Goal: Information Seeking & Learning: Learn about a topic

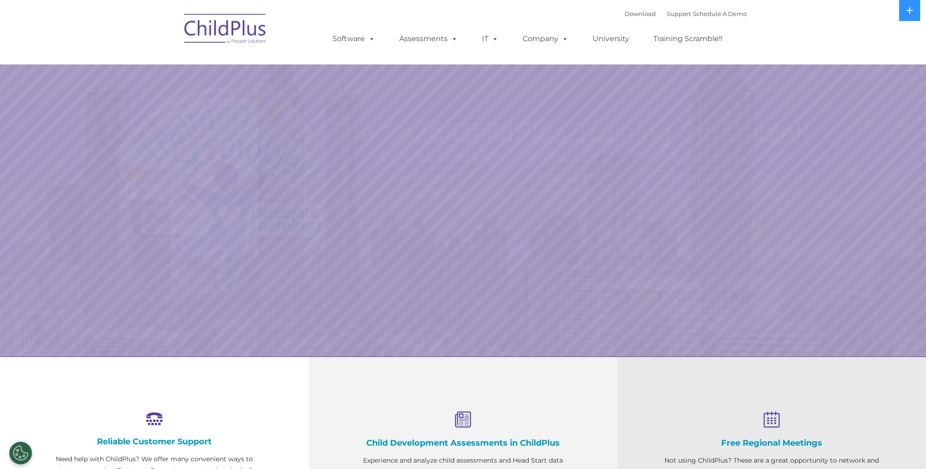
select select "MEDIUM"
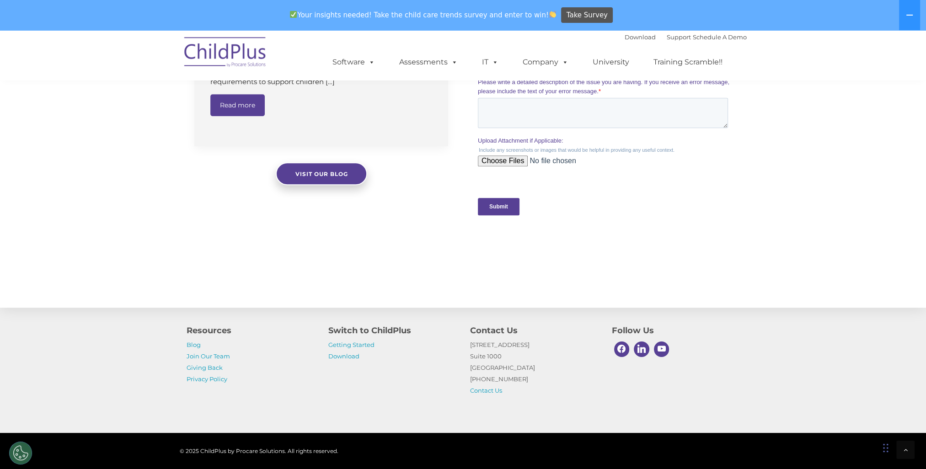
scroll to position [880, 0]
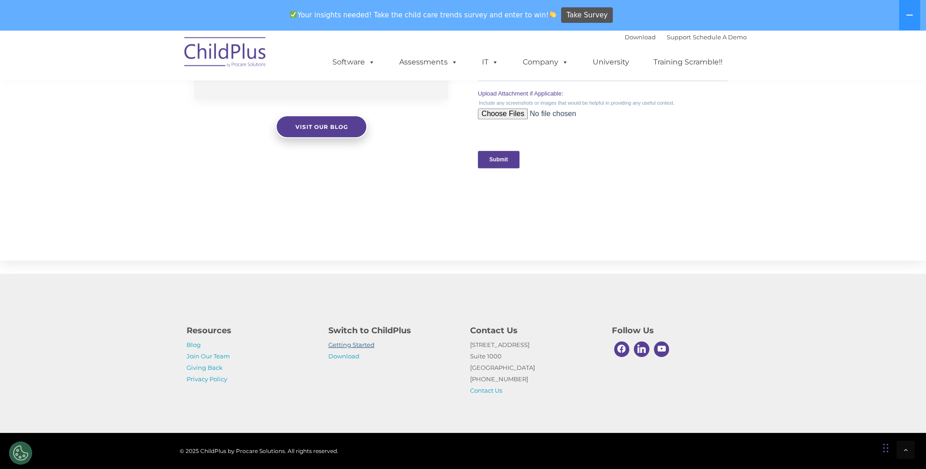
click at [360, 342] on link "Getting Started" at bounding box center [351, 344] width 46 height 7
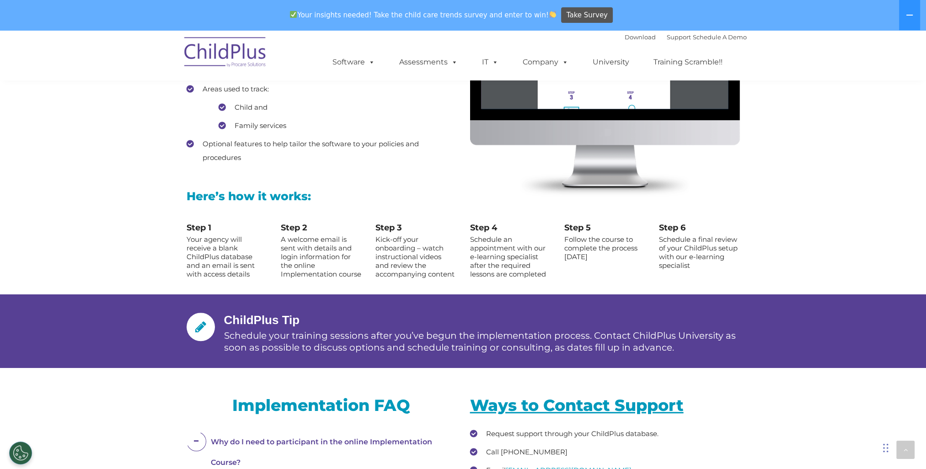
scroll to position [904, 0]
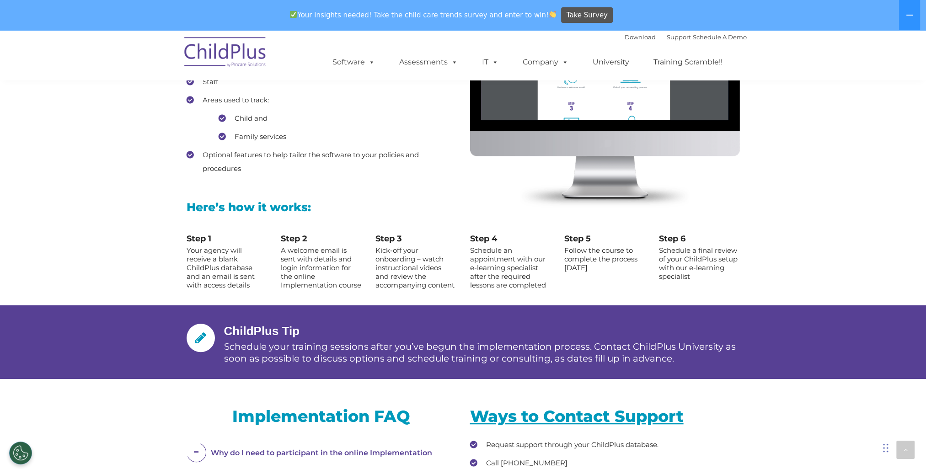
click at [234, 56] on img at bounding box center [225, 54] width 91 height 46
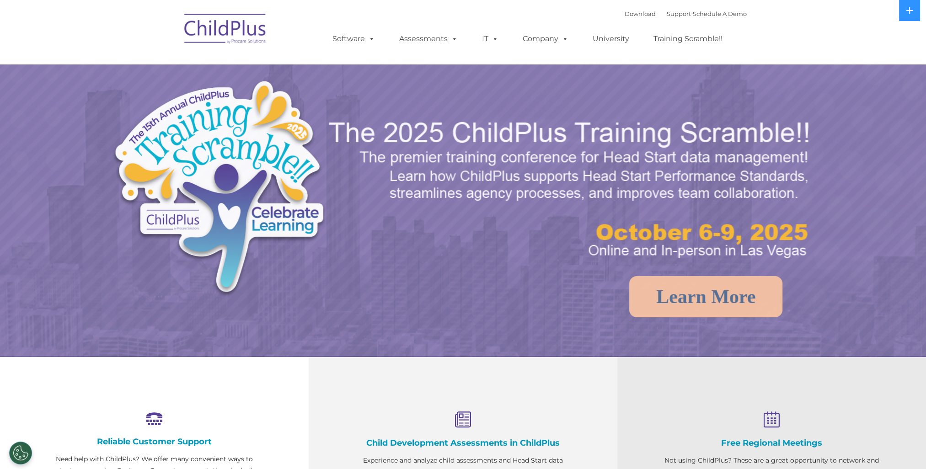
select select "MEDIUM"
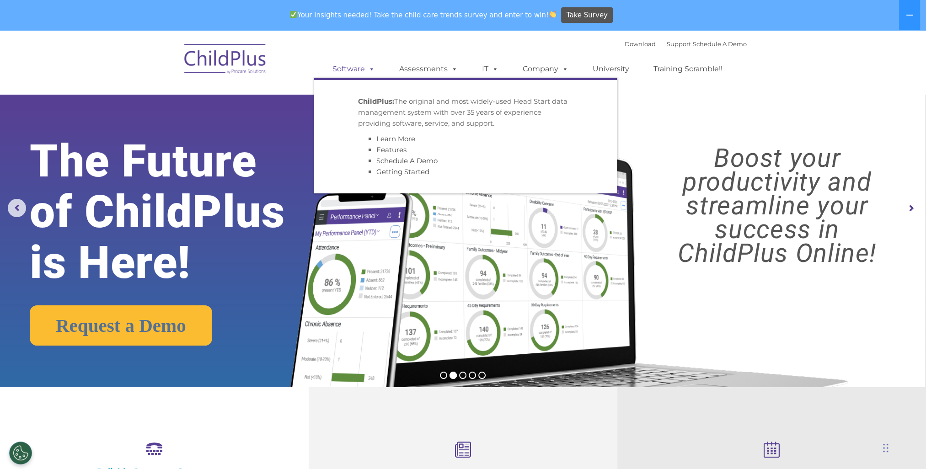
click at [371, 70] on span at bounding box center [370, 69] width 10 height 9
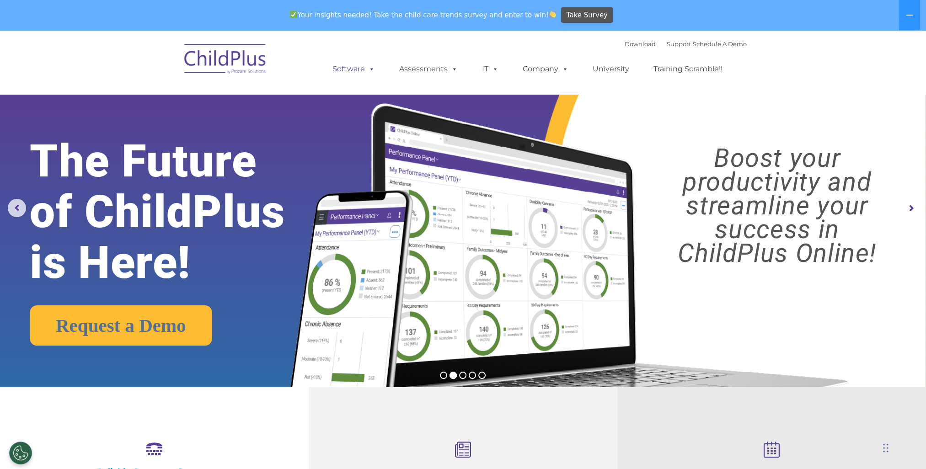
click at [353, 72] on link "Software" at bounding box center [353, 69] width 61 height 18
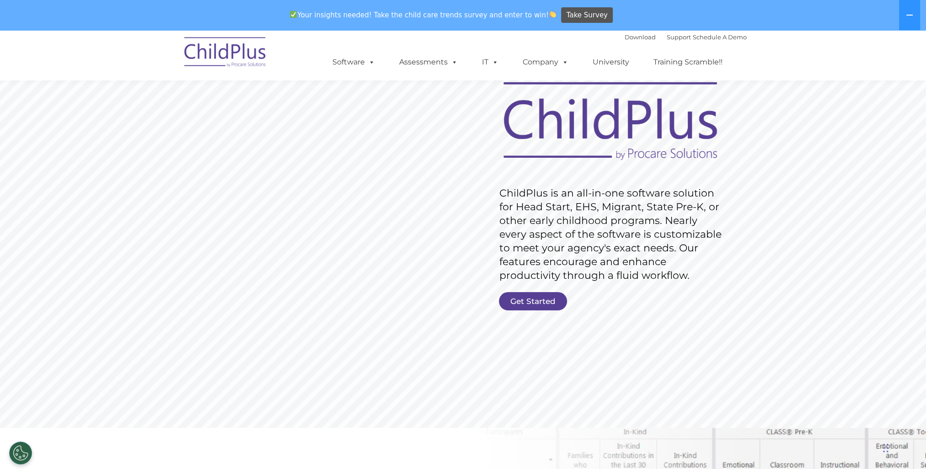
scroll to position [46, 0]
click at [544, 302] on link "Get Started" at bounding box center [533, 301] width 68 height 18
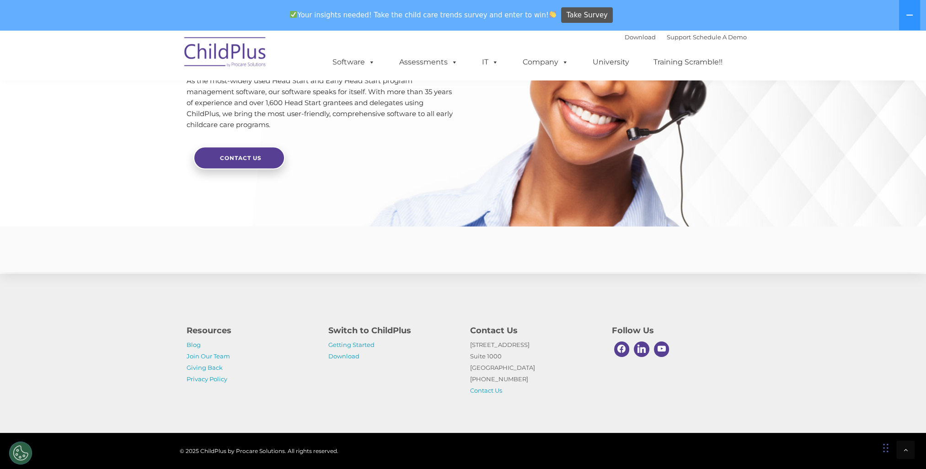
scroll to position [2150, 0]
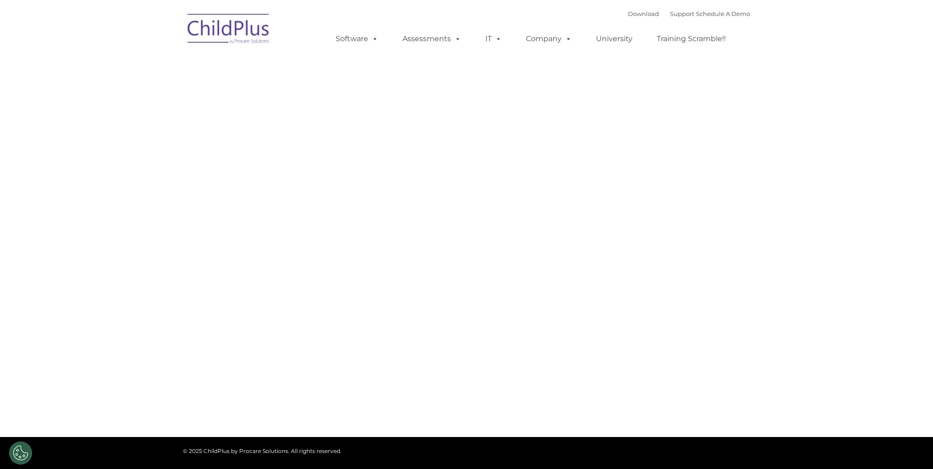
type input ""
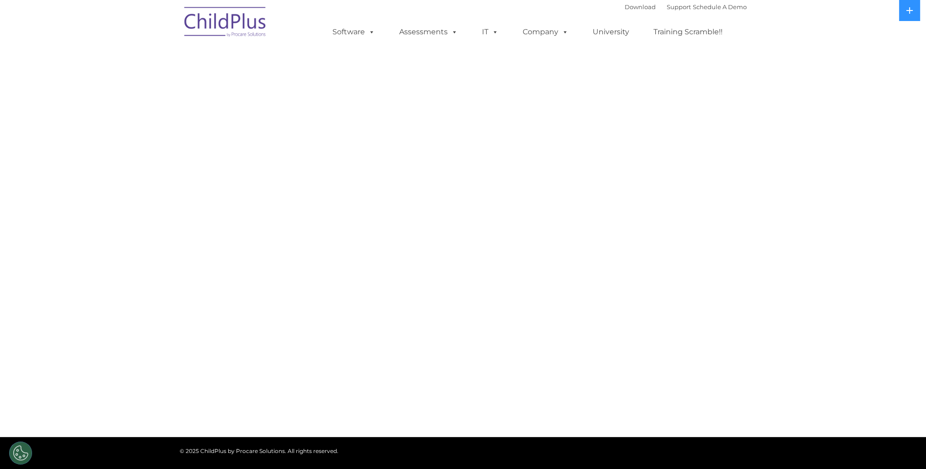
select select "MEDIUM"
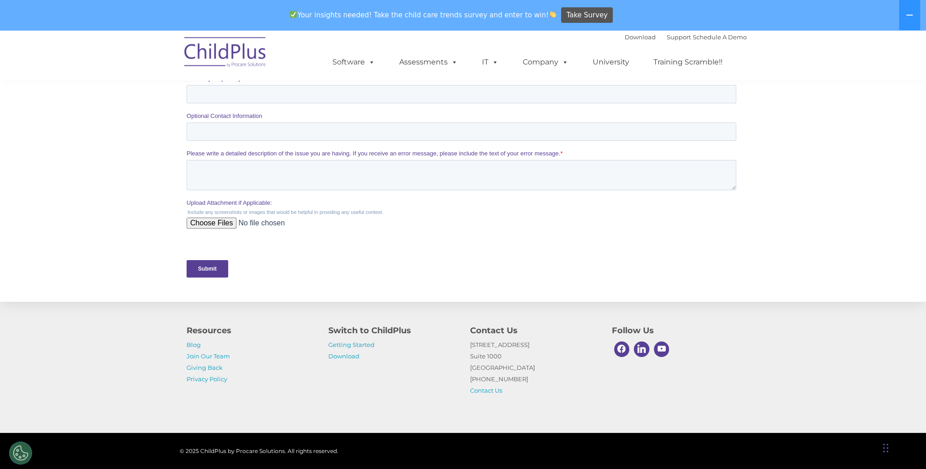
scroll to position [359, 0]
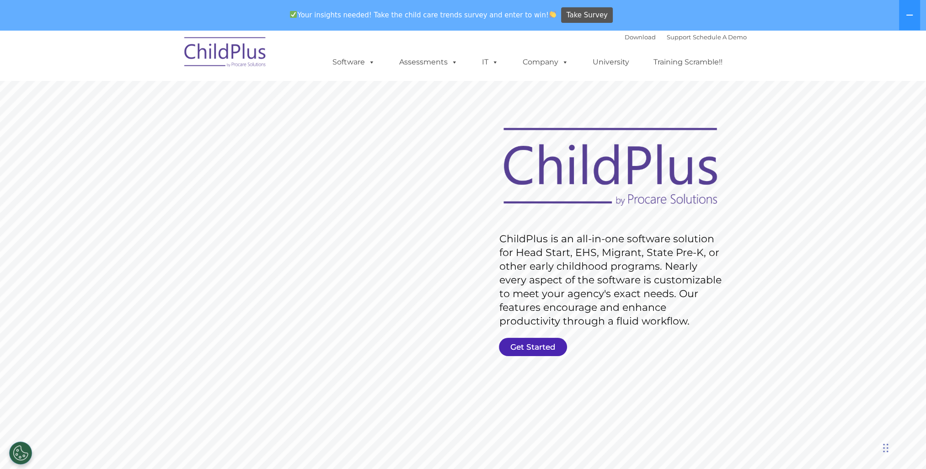
click at [519, 352] on link "Get Started" at bounding box center [533, 347] width 68 height 18
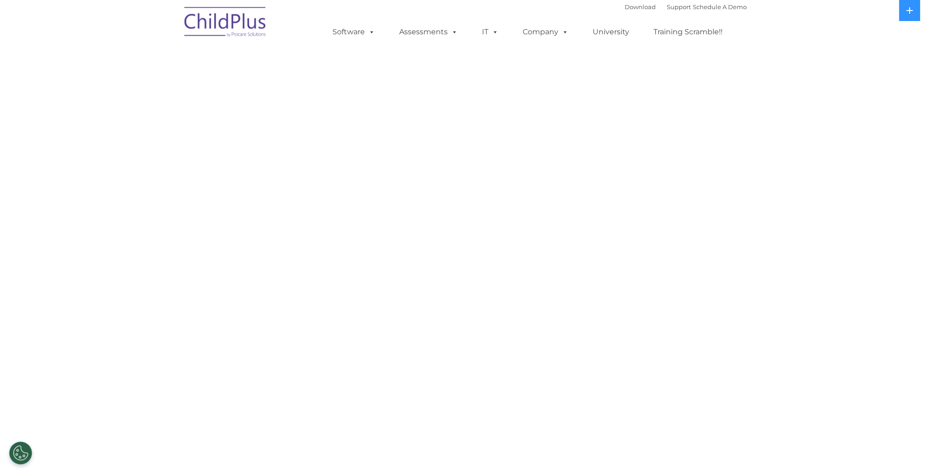
select select "MEDIUM"
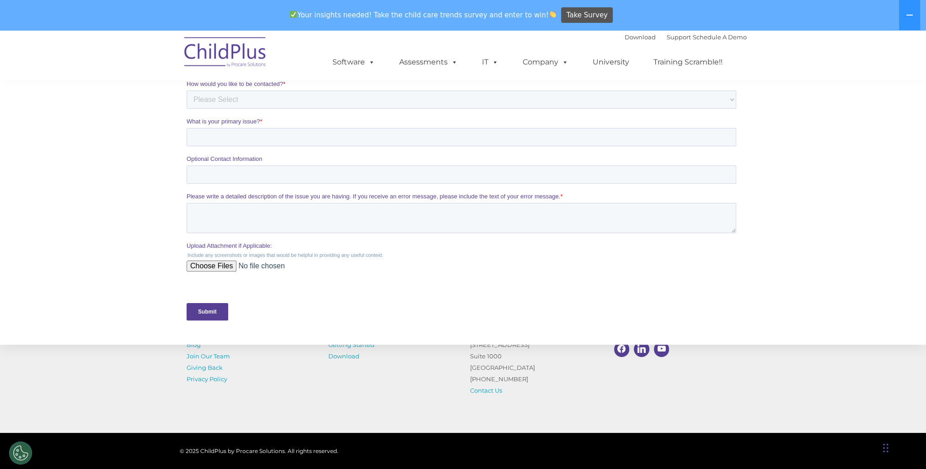
scroll to position [359, 0]
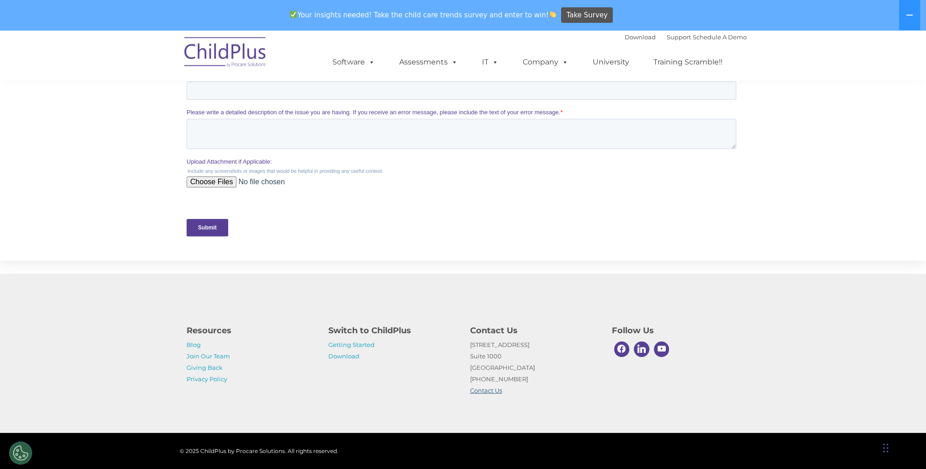
click at [486, 392] on link "Contact Us" at bounding box center [486, 390] width 32 height 7
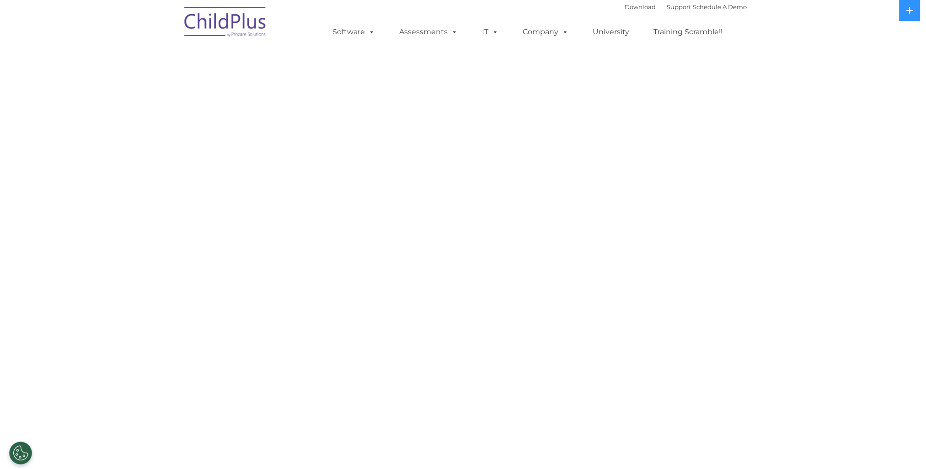
select select "MEDIUM"
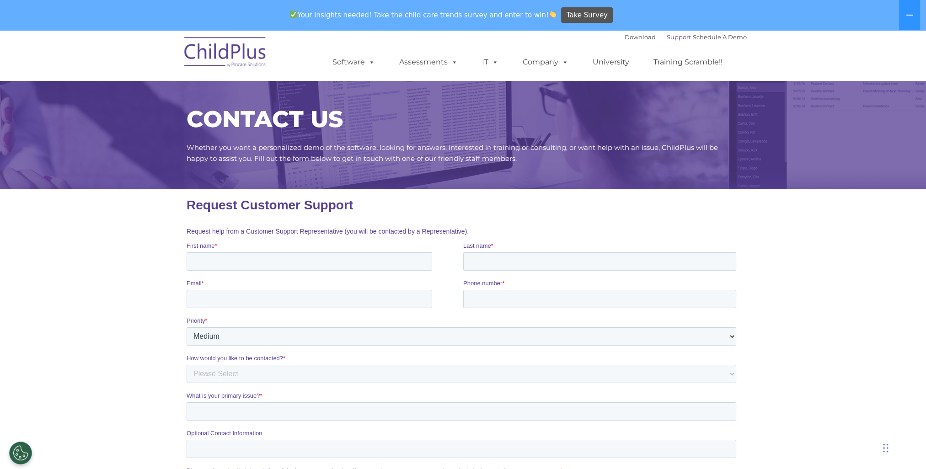
click at [667, 38] on link "Support" at bounding box center [679, 36] width 24 height 7
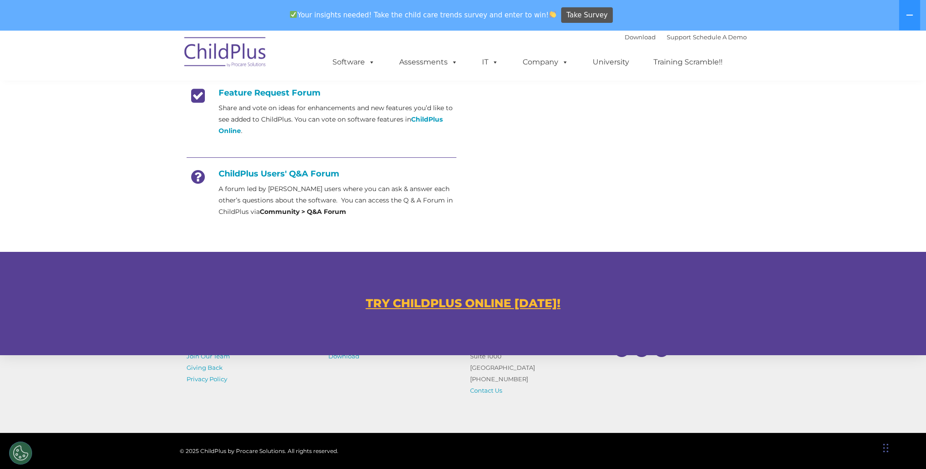
scroll to position [475, 0]
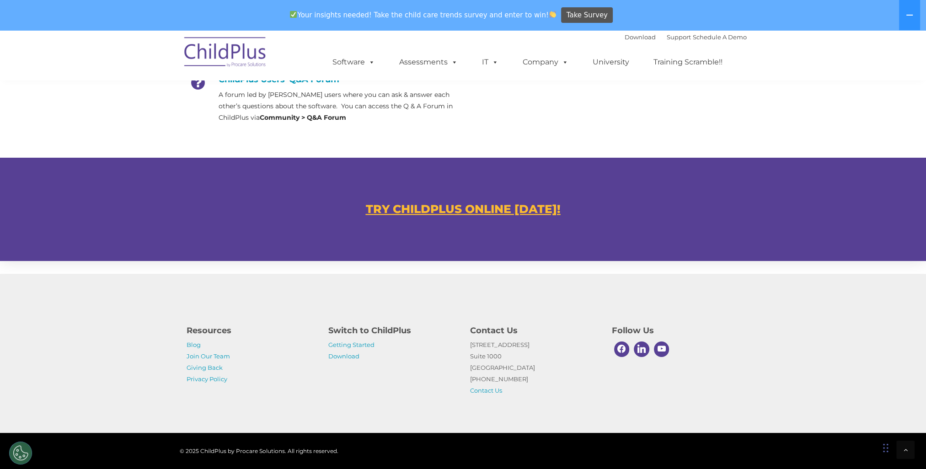
click at [410, 208] on u "TRY CHILDPLUS ONLINE [DATE]!" at bounding box center [463, 209] width 195 height 14
